Goal: Task Accomplishment & Management: Complete application form

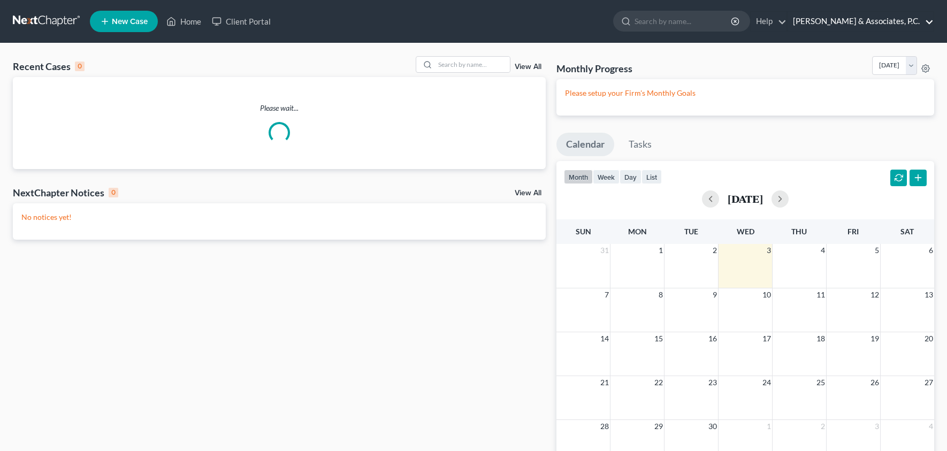
click at [893, 23] on link "[PERSON_NAME] & Associates, P.C." at bounding box center [861, 21] width 146 height 19
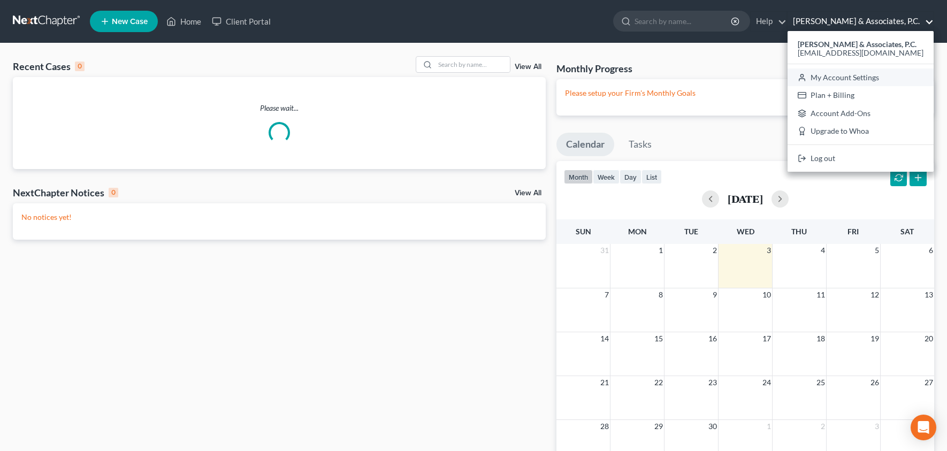
click at [870, 77] on link "My Account Settings" at bounding box center [861, 77] width 146 height 18
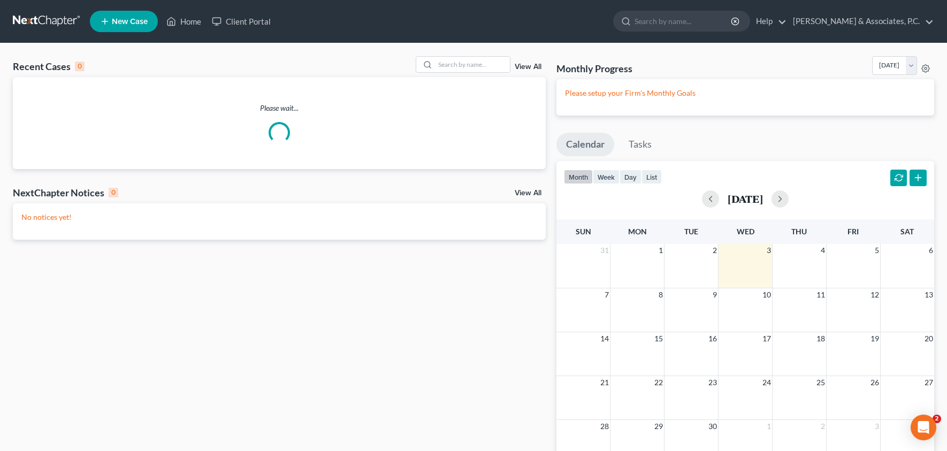
select select "24"
select select "33"
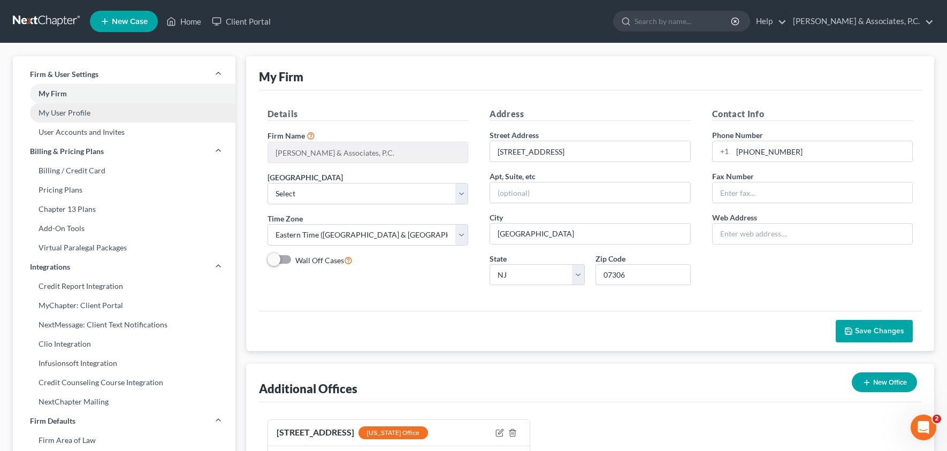
click at [103, 113] on link "My User Profile" at bounding box center [124, 112] width 223 height 19
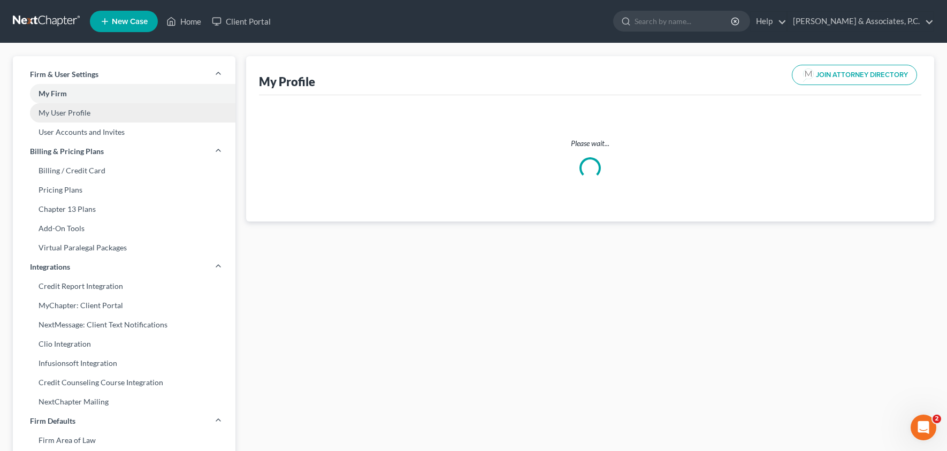
select select "35"
select select "53"
select select "attorney"
select select "0"
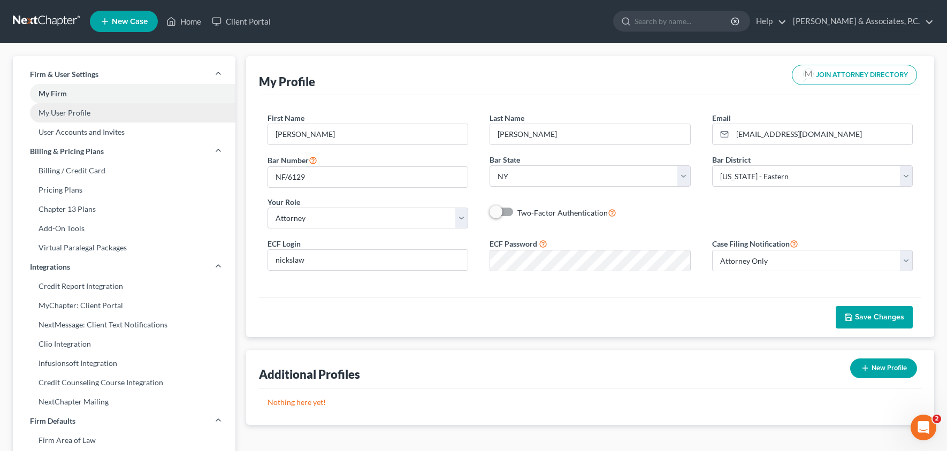
click at [82, 115] on link "My User Profile" at bounding box center [124, 112] width 223 height 19
click at [79, 111] on link "My User Profile" at bounding box center [124, 112] width 223 height 19
click at [188, 22] on link "Home" at bounding box center [183, 21] width 45 height 19
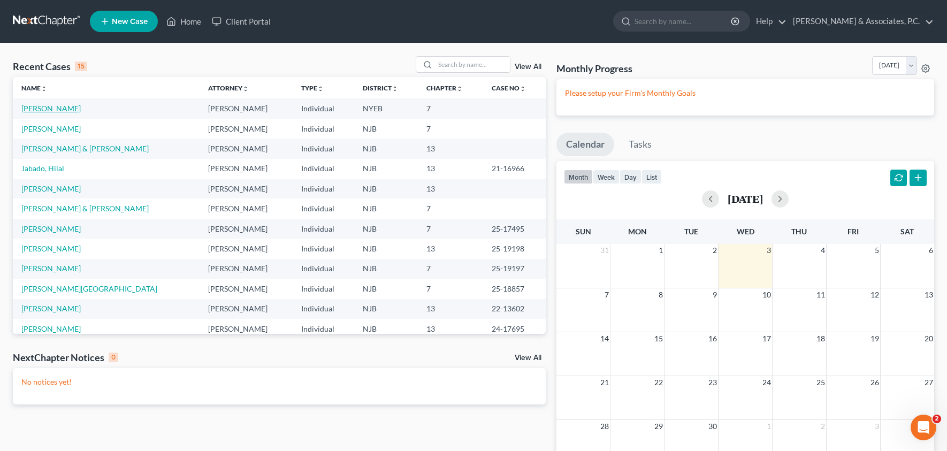
click at [65, 109] on link "[PERSON_NAME]" at bounding box center [50, 108] width 59 height 9
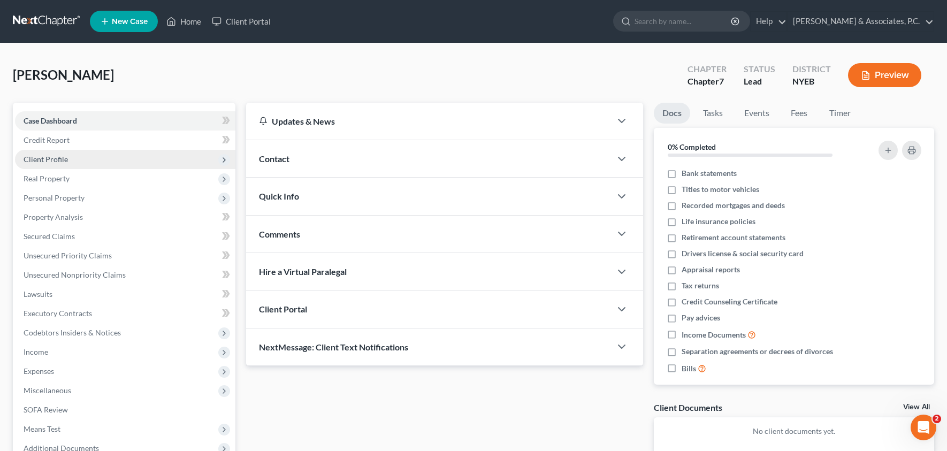
click at [65, 158] on span "Client Profile" at bounding box center [46, 159] width 44 height 9
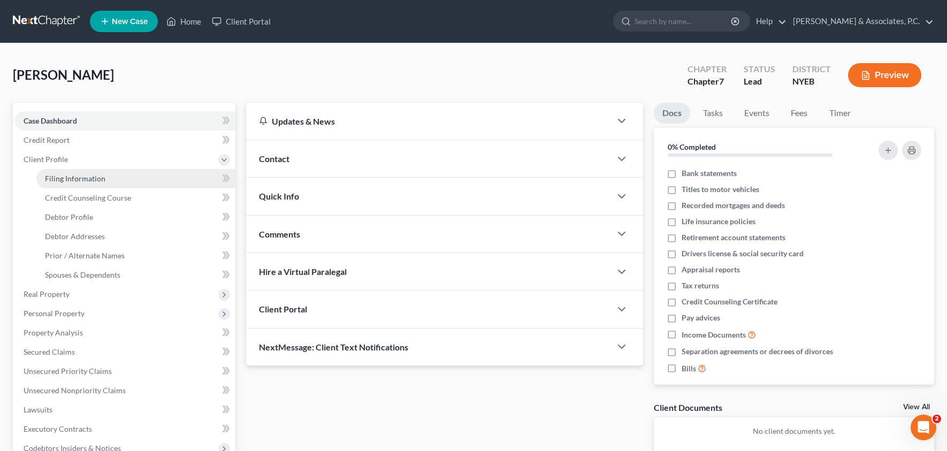
click at [87, 180] on span "Filing Information" at bounding box center [75, 178] width 60 height 9
select select "1"
select select "0"
select select "53"
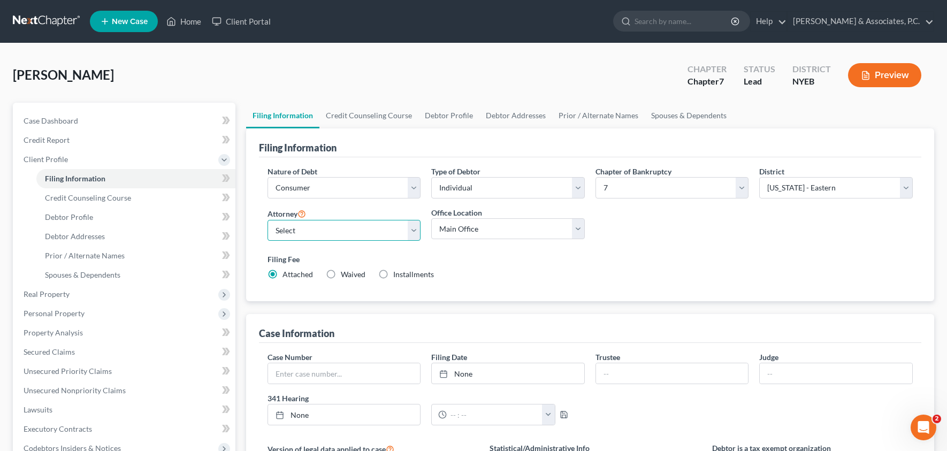
click at [396, 233] on select "Select [PERSON_NAME] - NJB [PERSON_NAME] - NJB [PERSON_NAME] - NYNB [PERSON_NAM…" at bounding box center [345, 230] width 154 height 21
click at [385, 234] on select "Select [PERSON_NAME] - NJB [PERSON_NAME] - NJB [PERSON_NAME] - NYNB [PERSON_NAM…" at bounding box center [345, 230] width 154 height 21
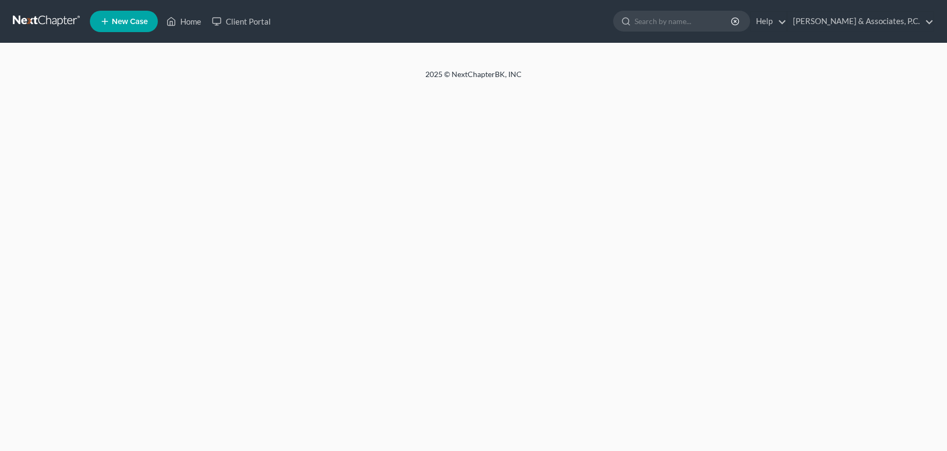
select select "1"
select select "0"
select select "53"
select select "6"
